Goal: Transaction & Acquisition: Purchase product/service

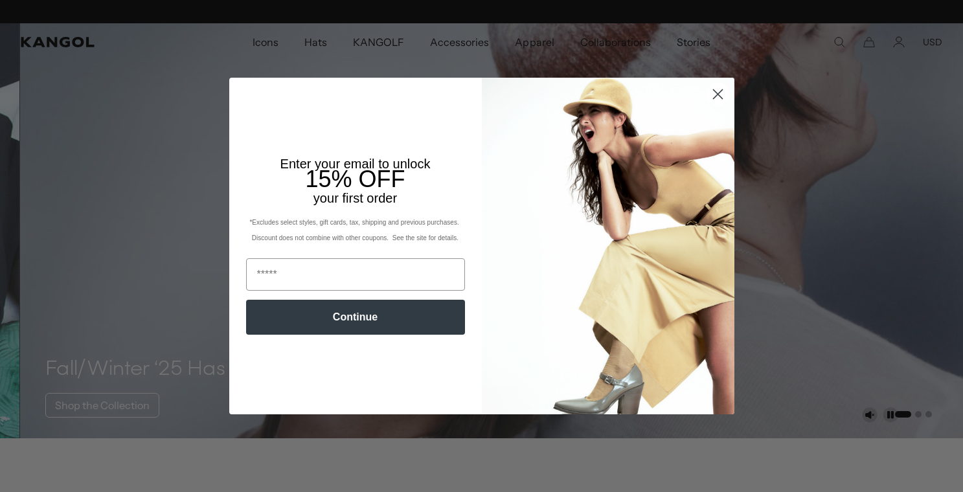
scroll to position [0, 267]
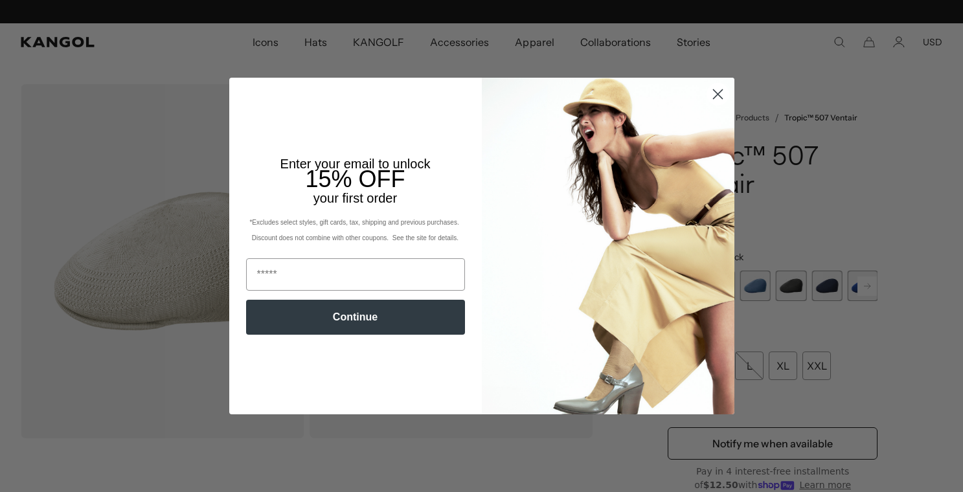
scroll to position [0, 267]
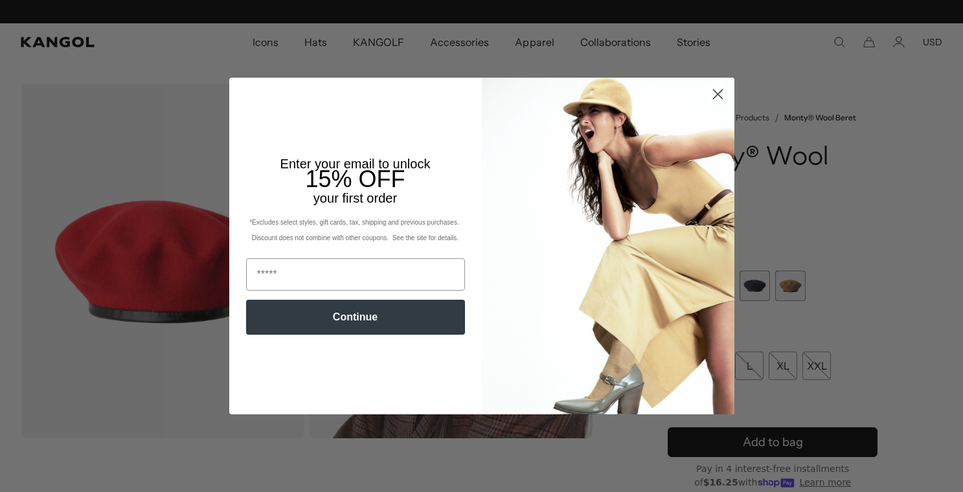
scroll to position [0, 267]
